Goal: Find specific page/section: Find specific page/section

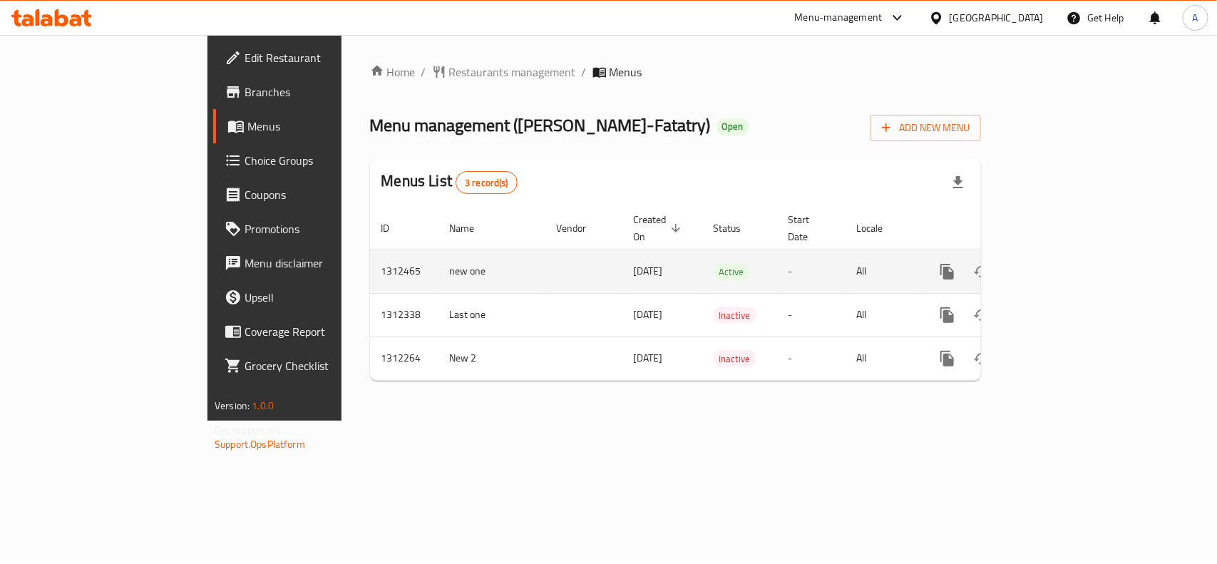
click at [1059, 263] on icon "enhanced table" at bounding box center [1049, 271] width 17 height 17
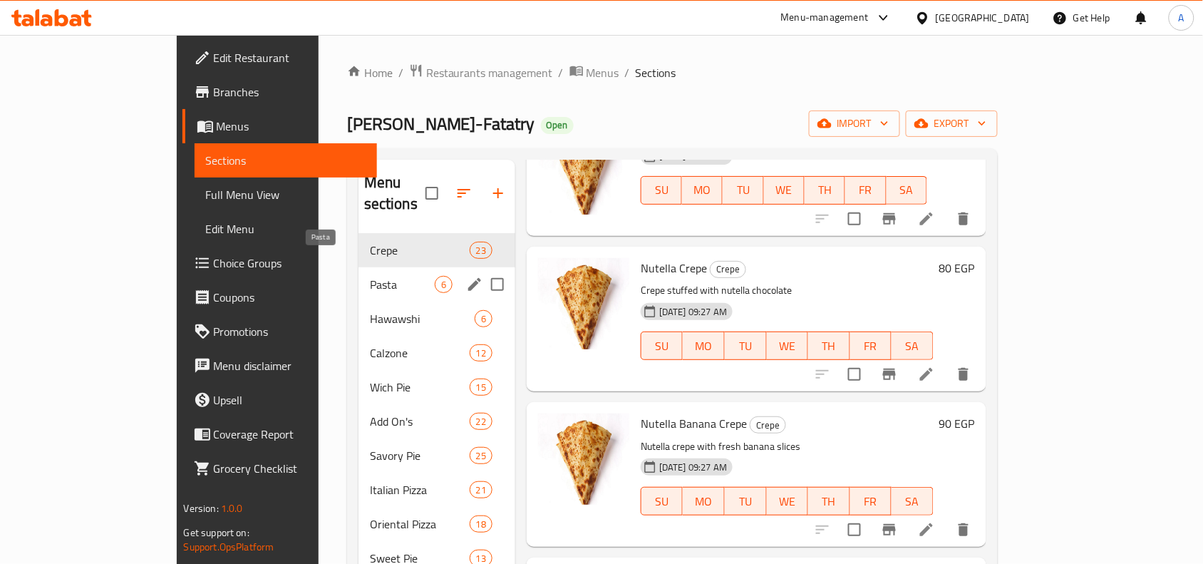
click at [370, 276] on span "Pasta" at bounding box center [402, 284] width 65 height 17
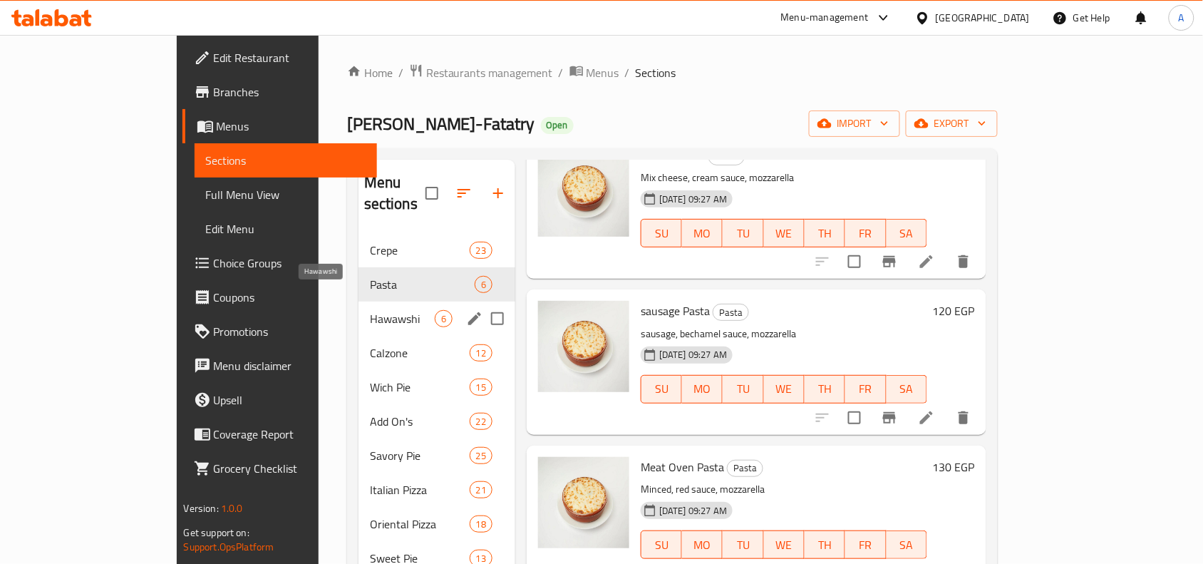
click at [370, 310] on span "Hawawshi" at bounding box center [402, 318] width 65 height 17
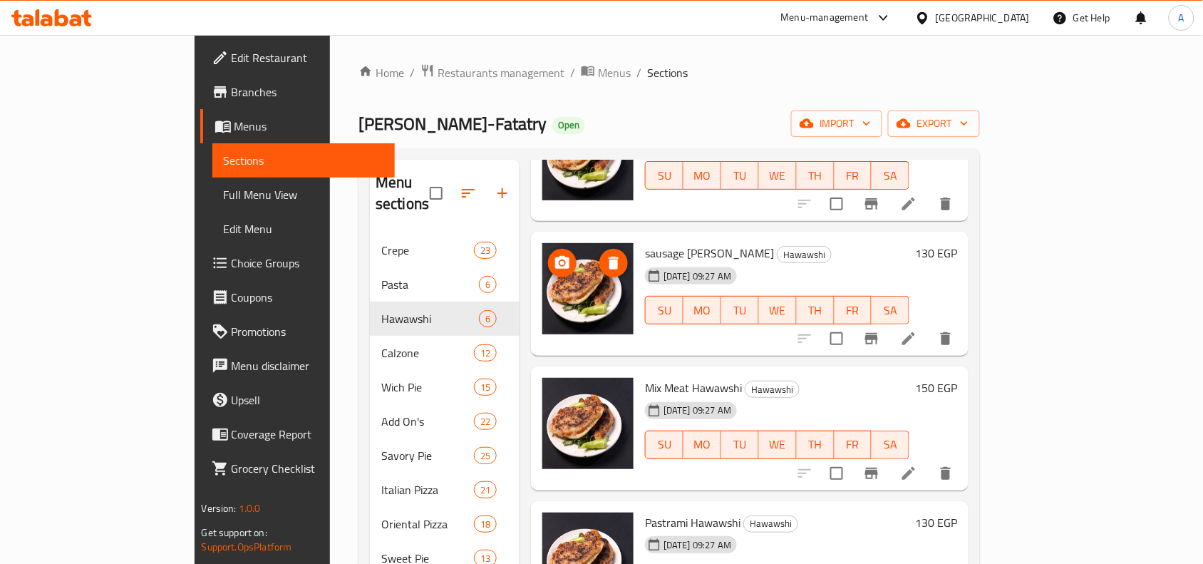
scroll to position [11, 0]
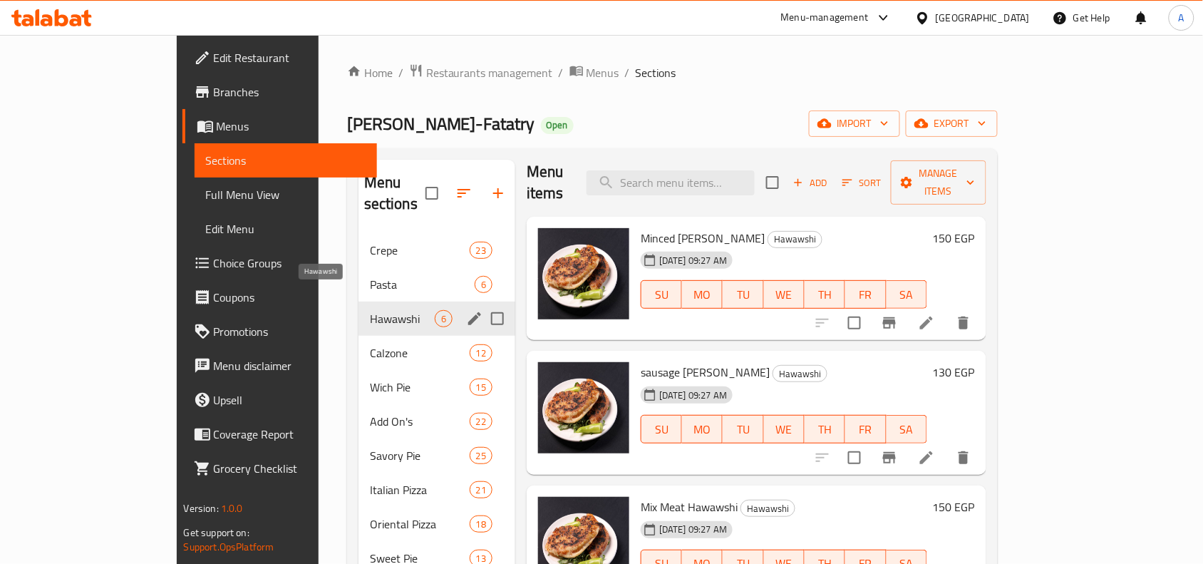
click at [359, 302] on div "Hawawshi 6" at bounding box center [437, 319] width 157 height 34
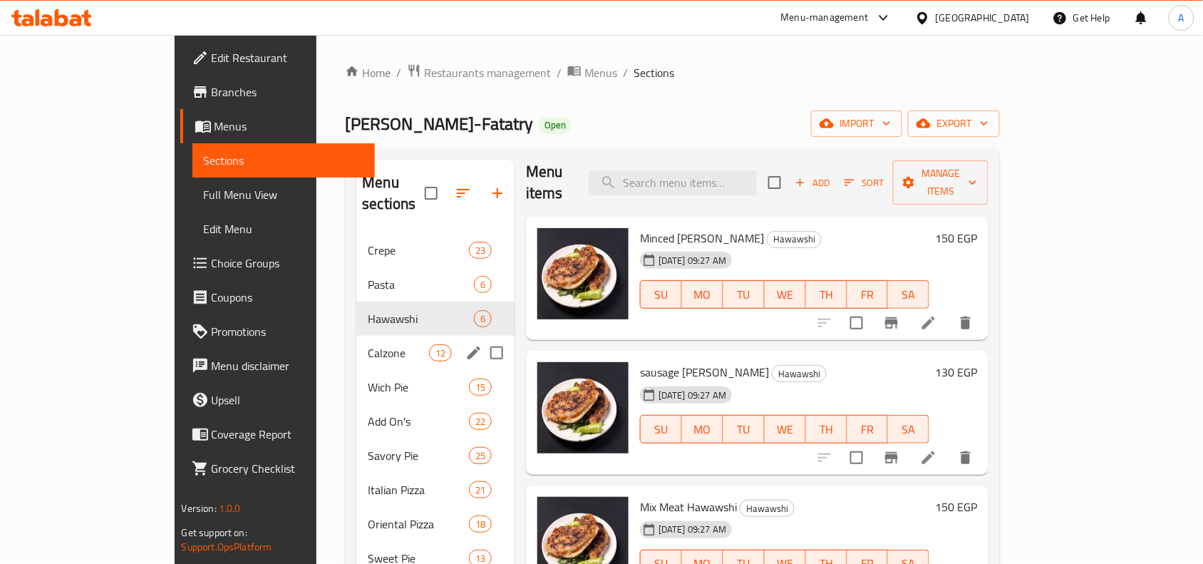
click at [356, 336] on div "Calzone 12" at bounding box center [435, 353] width 158 height 34
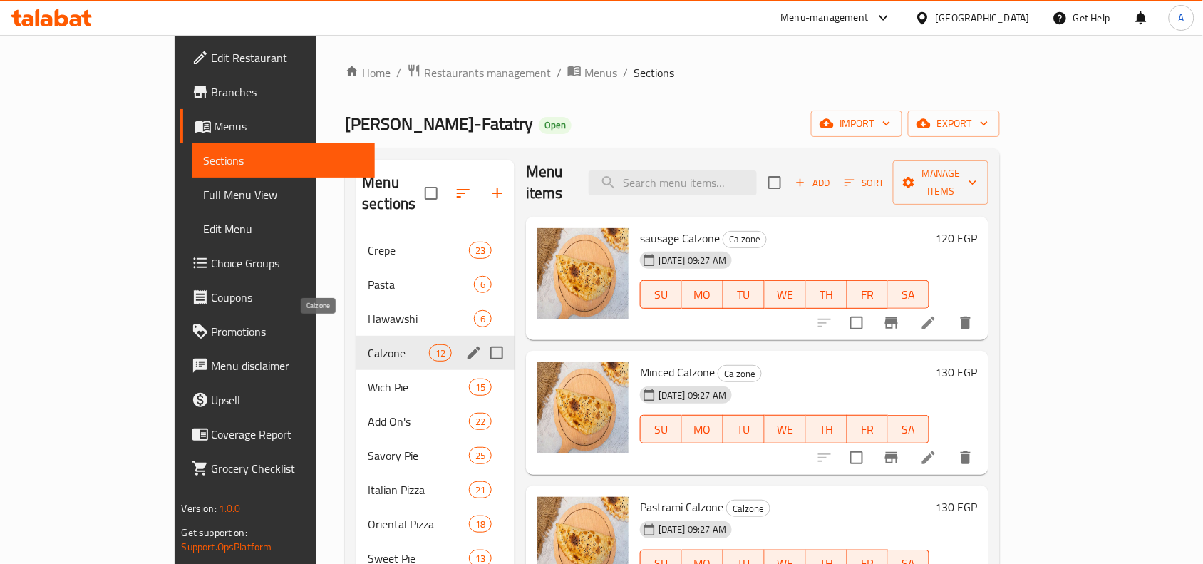
click at [368, 344] on span "Calzone" at bounding box center [398, 352] width 61 height 17
click at [368, 379] on span "Wich Pie" at bounding box center [398, 387] width 61 height 17
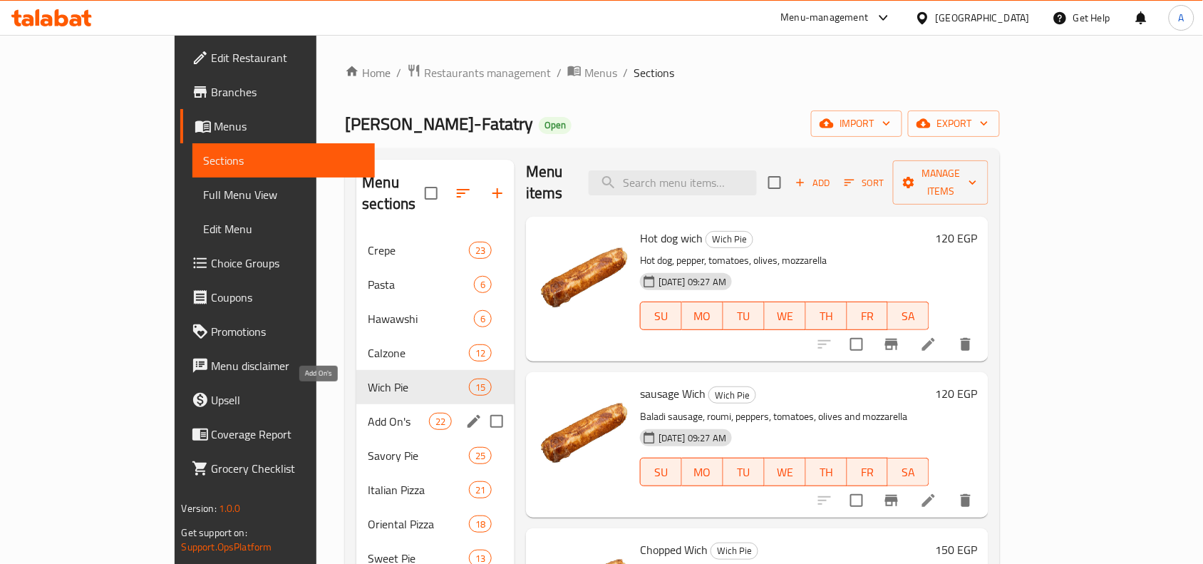
click at [368, 413] on span "Add On's" at bounding box center [398, 421] width 61 height 17
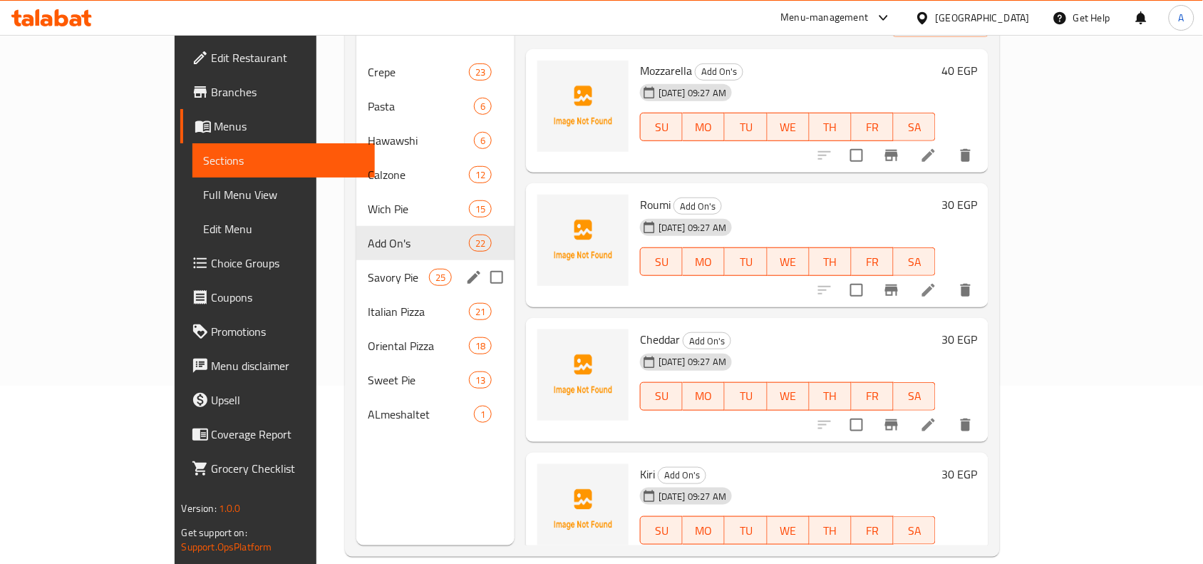
click at [356, 260] on div "Savory Pie 25" at bounding box center [435, 277] width 158 height 34
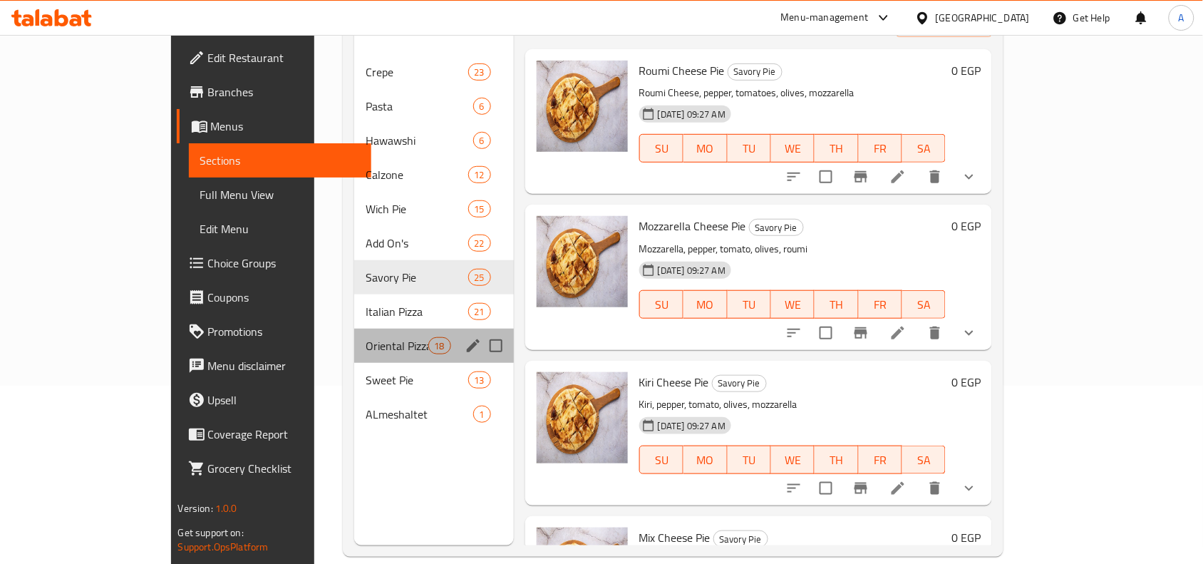
drag, startPoint x: 298, startPoint y: 309, endPoint x: 307, endPoint y: 315, distance: 11.3
click at [354, 329] on div "Oriental Pizza 18" at bounding box center [434, 346] width 160 height 34
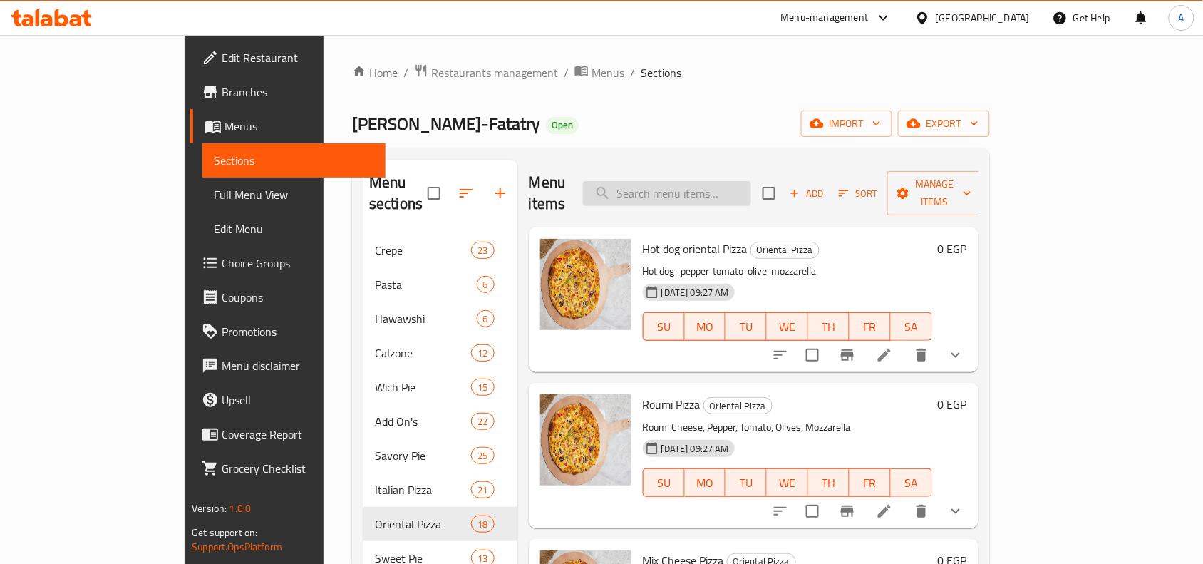
click at [702, 186] on input "search" at bounding box center [667, 193] width 168 height 25
type input "ب"
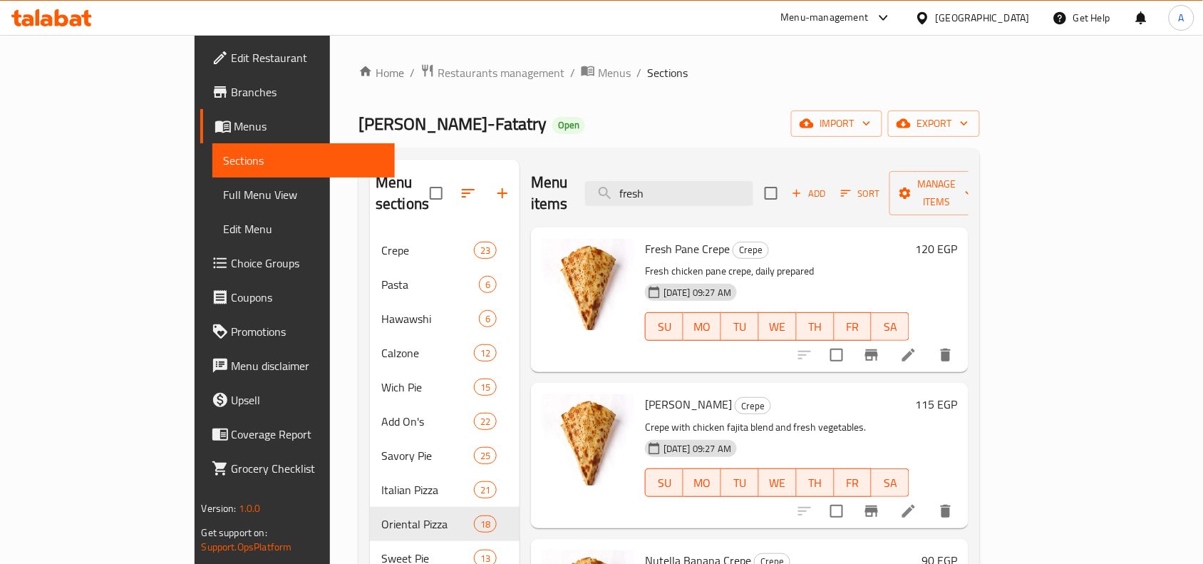
type input "fresh"
click at [232, 93] on span "Branches" at bounding box center [308, 91] width 153 height 17
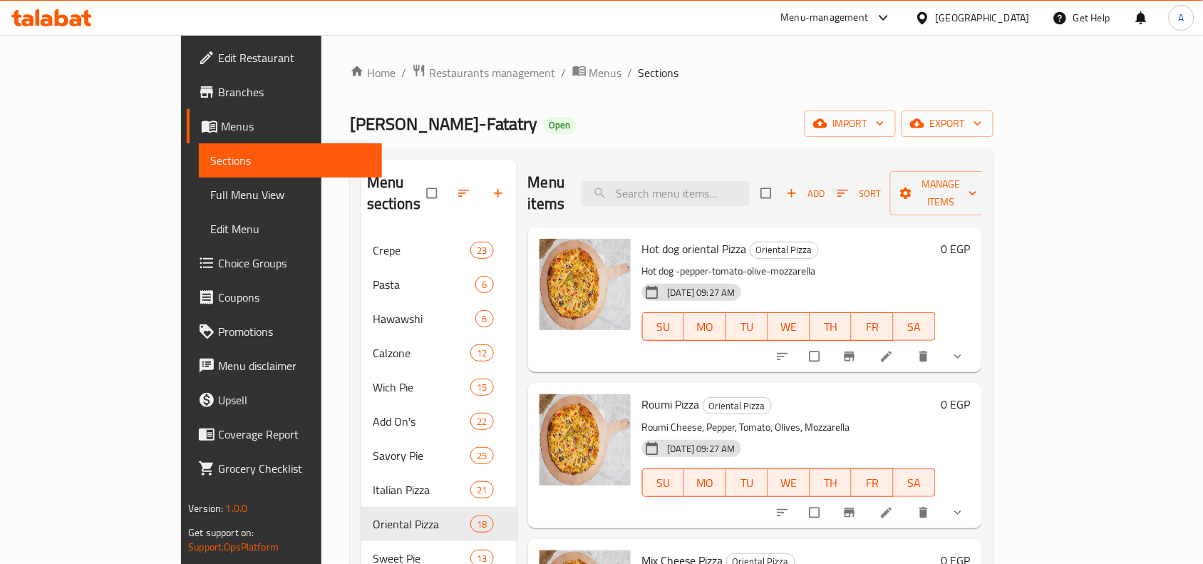
click at [869, 20] on div "Menu-management" at bounding box center [825, 17] width 88 height 17
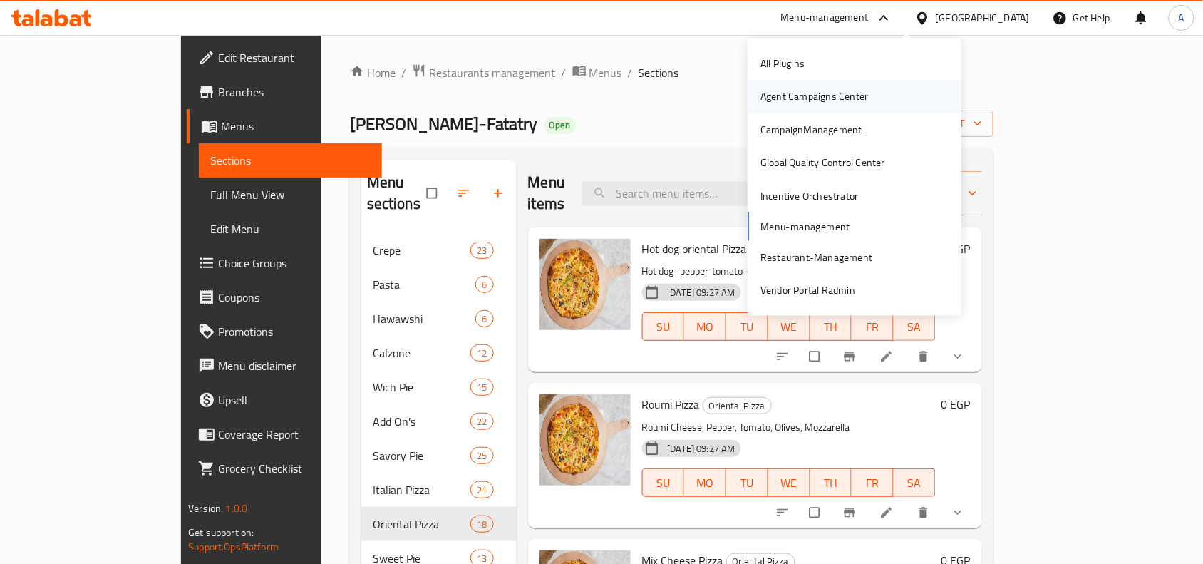
click at [824, 94] on div "Agent Campaigns Center" at bounding box center [815, 96] width 108 height 16
